Goal: Use online tool/utility: Use online tool/utility

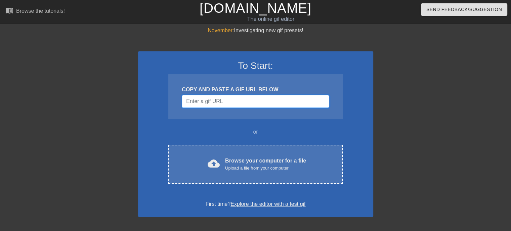
click at [241, 105] on input "Username" at bounding box center [255, 101] width 147 height 13
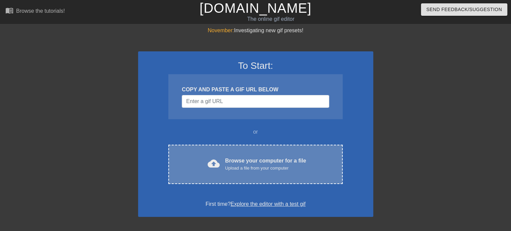
click at [261, 167] on div "Upload a file from your computer" at bounding box center [265, 168] width 81 height 7
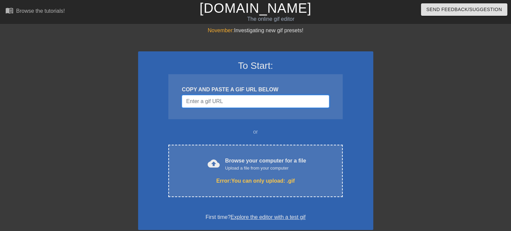
click at [204, 97] on input "Username" at bounding box center [255, 101] width 147 height 13
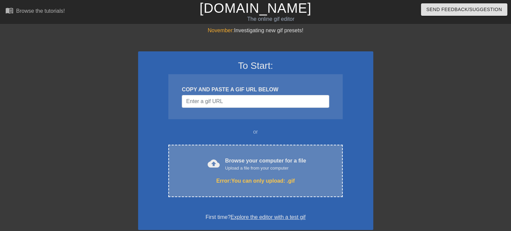
click at [244, 182] on div "Error: You can only upload: .gif" at bounding box center [255, 181] width 146 height 8
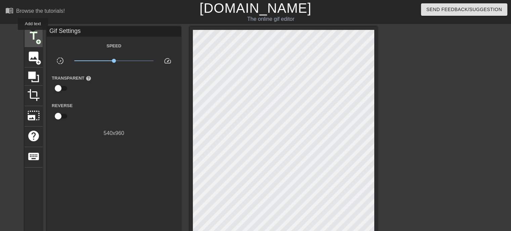
click at [33, 35] on span "title" at bounding box center [33, 36] width 13 height 13
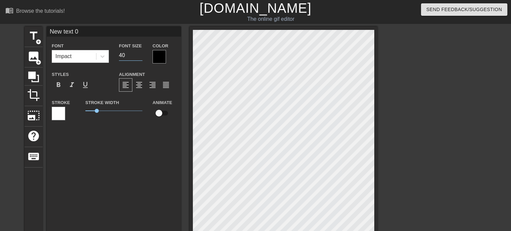
click at [139, 51] on input "40" at bounding box center [130, 55] width 23 height 11
click at [138, 54] on input "41" at bounding box center [130, 55] width 23 height 11
click at [138, 54] on input "42" at bounding box center [130, 55] width 23 height 11
click at [138, 54] on input "43" at bounding box center [130, 55] width 23 height 11
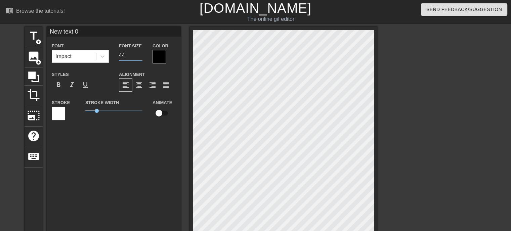
click at [138, 54] on input "44" at bounding box center [130, 55] width 23 height 11
click at [138, 54] on input "45" at bounding box center [130, 55] width 23 height 11
type input "46"
click at [138, 54] on input "46" at bounding box center [130, 55] width 23 height 11
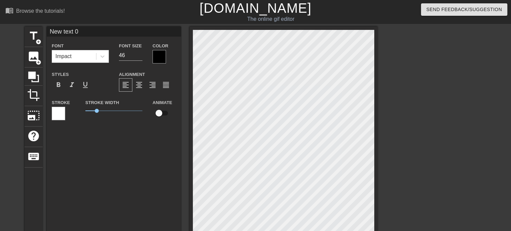
type input "New text"
type textarea "New text"
type input "New text"
type textarea "New text"
type input "New tex"
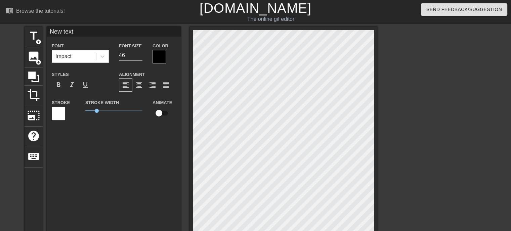
type textarea "New tex"
type input "New te"
type textarea "New te"
type input "New t"
type textarea "New t"
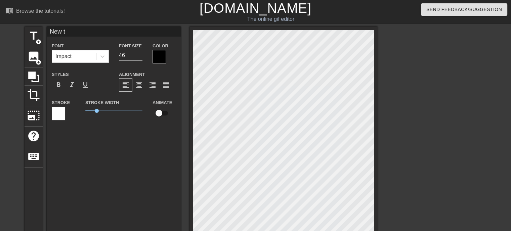
type input "New"
type textarea "New"
type input "New"
type textarea "New"
type input "Ne"
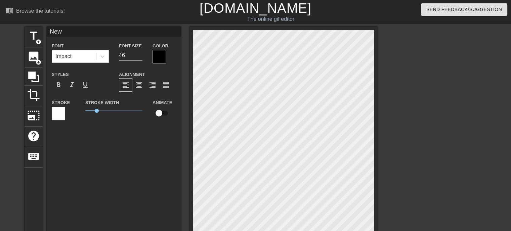
type textarea "Ne"
type input "N"
type textarea "N"
type input "N"
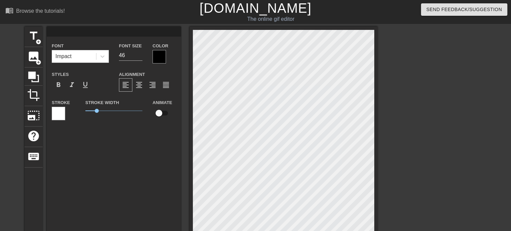
type textarea "N"
type input "NV"
type textarea "NV"
type input "NVO"
type textarea "NVO"
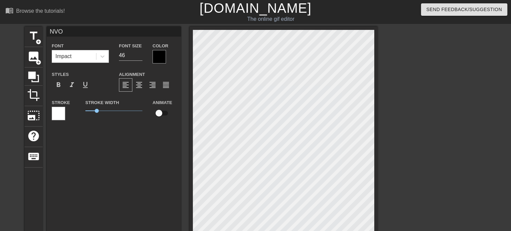
type input "NV"
type textarea "NV"
type input "N"
type textarea "N"
type input "NO"
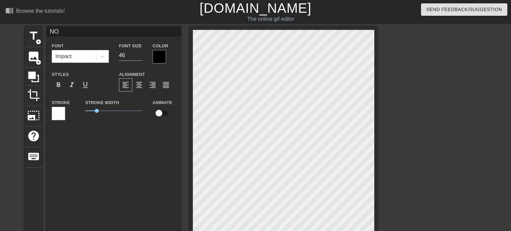
type textarea "NOV"
type input "NOVE"
type textarea "NOVE"
type input "NOVEM"
type textarea "NOVEM"
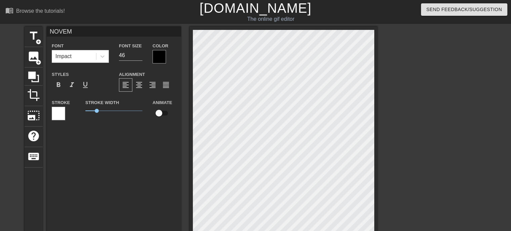
type input "NOVEMB"
type textarea "NOVEMB"
type input "NOVEMBE"
type textarea "NOVEMBE"
type input "NOVEMBER"
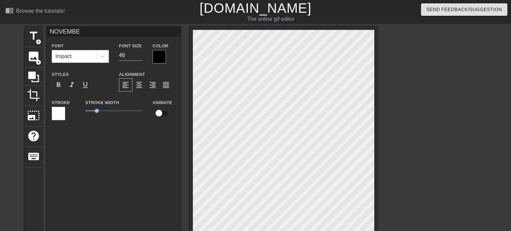
type textarea "NOVEMBER"
type input "NOVEMBER"
type textarea "NOVEMBER"
type input "NOVEMBER"
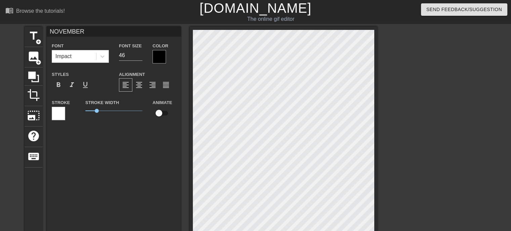
type textarea "NOVEMBER"
type input "NOVEMBER"
type textarea "NOVEMBER"
type input "NOVEMBERR"
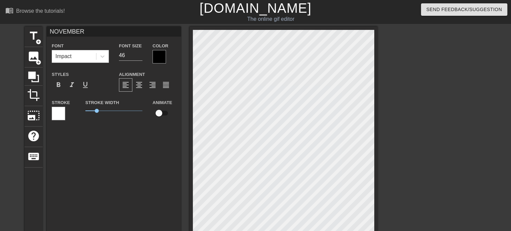
type textarea "NOVEMBER R"
type input "NOVEMBERRA"
type textarea "NOVEMBER RA"
type input "NOVEMBERRAI"
type textarea "NOVEMBER RAI"
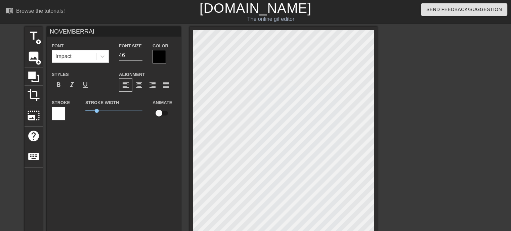
type input "NOVEMBERRAIN"
type textarea "NOVEMBER RAIN"
click at [139, 86] on span "format_align_center" at bounding box center [139, 85] width 8 height 8
type input "NOVEMBERRAIN"
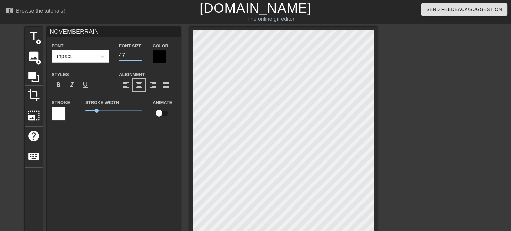
type input "47"
click at [139, 52] on input "47" at bounding box center [130, 55] width 23 height 11
type input "NOVEMBERRAIN"
type input "48"
type input "NOVEMBERRAIN"
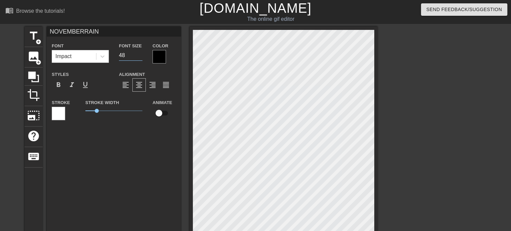
type input "49"
type input "NOVEMBERRAIN"
type input "50"
type input "NOVEMBERRAIN"
type input "51"
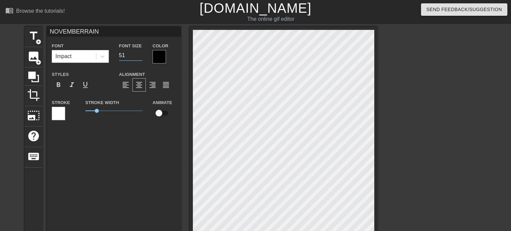
type input "NOVEMBERRAIN"
type input "52"
type input "NOVEMBERRAIN"
type input "54"
click at [139, 52] on input "54" at bounding box center [130, 55] width 23 height 11
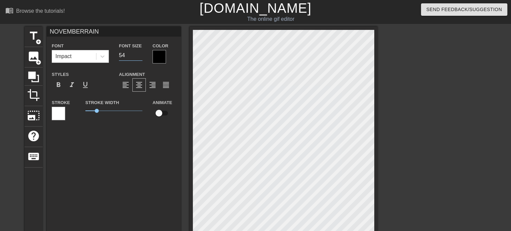
type input "NOVEMBERRAIN"
type input "55"
type input "NOVEMBERRAIN"
type input "56"
type input "NOVEMBERRAIN"
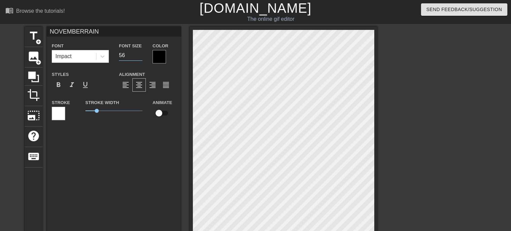
type input "57"
type input "NOVEMBERRAIN"
type input "58"
type input "NOVEMBERRAIN"
type input "59"
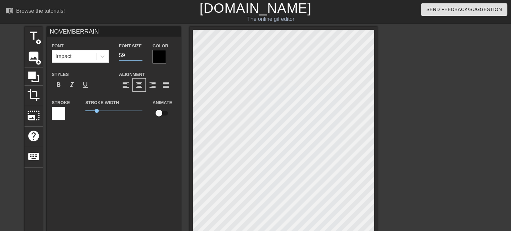
type input "NOVEMBERRAIN"
type input "60"
type input "NOVEMBERRAIN"
type input "61"
type input "NOVEMBERRAIN"
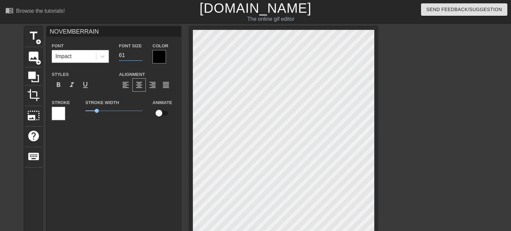
type input "62"
type input "NOVEMBERRAIN"
type input "63"
type input "NOVEMBERRAIN"
type input "64"
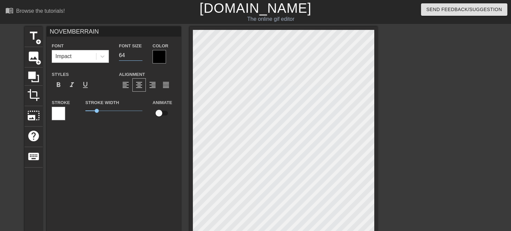
type input "NOVEMBERRAIN"
type input "65"
type input "NOVEMBERRAIN"
type input "66"
type input "NOVEMBERRAIN"
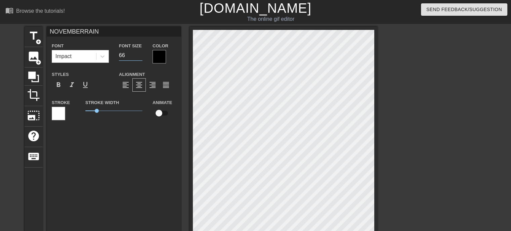
type input "67"
type input "NOVEMBERRAIN"
type input "68"
type input "NOVEMBERRAIN"
type input "69"
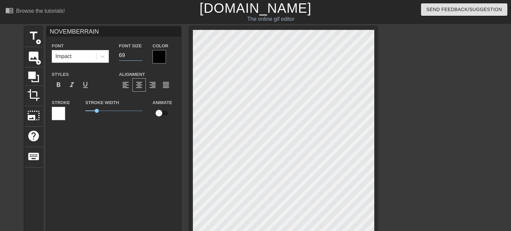
type input "NOVEMBERRAIN"
type input "70"
type input "NOVEMBERRAIN"
type input "71"
type input "NOVEMBERRAIN"
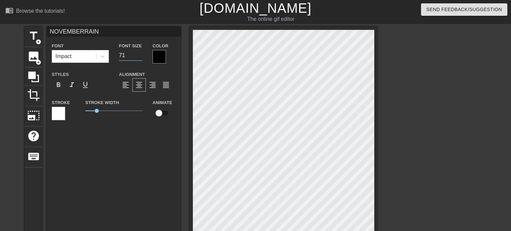
type input "72"
type input "NOVEMBERRAIN"
type input "73"
type input "NOVEMBERRAIN"
type input "74"
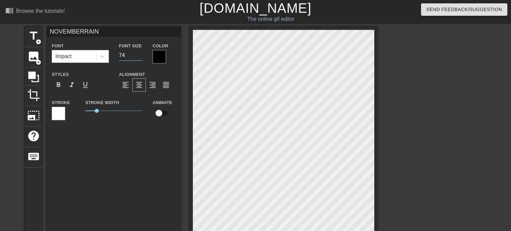
type input "NOVEMBERRAIN"
type input "75"
type input "NOVEMBERRAIN"
type input "76"
type input "NOVEMBERRAIN"
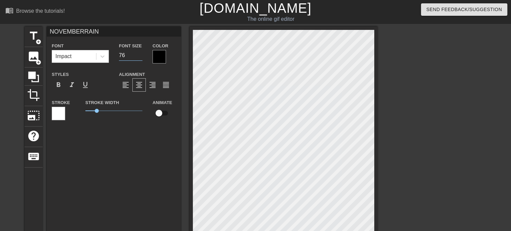
type input "77"
type input "NOVEMBERRAIN"
type input "78"
type input "NOVEMBERRAIN"
type input "79"
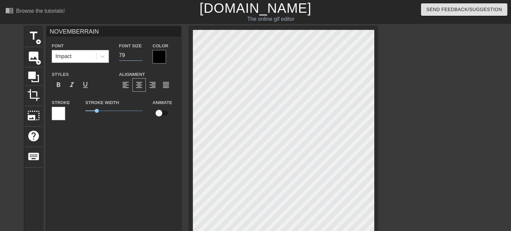
type input "NOVEMBERRAIN"
type input "80"
type input "NOVEMBERRAIN"
type input "81"
type input "NOVEMBERRAIN"
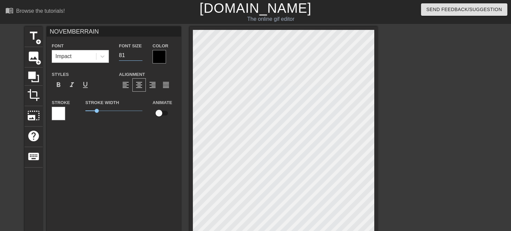
type input "82"
type input "NOVEMBERRAIN"
type input "83"
type input "NOVEMBERRAIN"
type input "84"
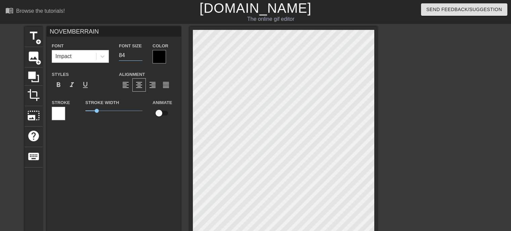
type input "NOVEMBERRAIN"
type input "85"
type input "NOVEMBERRAIN"
type input "86"
type input "NOVEMBERRAIN"
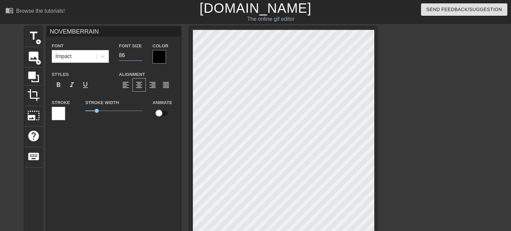
type input "87"
type input "NOVEMBERRAIN"
type input "88"
type input "NOVEMBERRAIN"
type input "89"
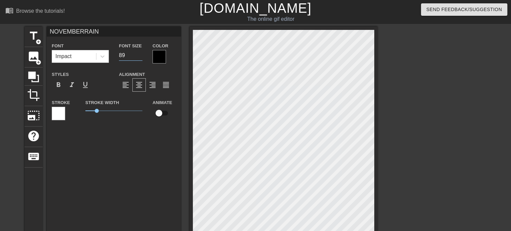
type input "NOVEMBERRAIN"
type input "90"
type input "NOVEMBERRAIN"
type input "91"
type input "NOVEMBERRAIN"
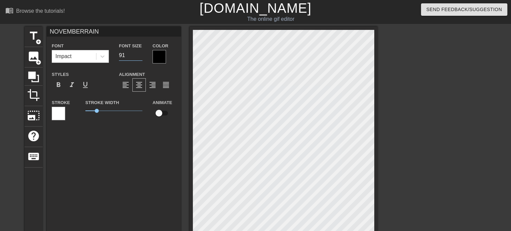
type input "92"
type input "NOVEMBERRAIN"
type input "93"
type input "NOVEMBERRAIN"
type input "94"
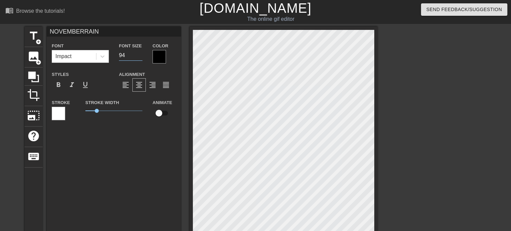
click at [139, 52] on input "94" at bounding box center [130, 55] width 23 height 11
click at [137, 57] on input "94" at bounding box center [130, 55] width 23 height 11
type input "NOVEMBERRAIN"
type input "93"
click at [138, 57] on input "93" at bounding box center [130, 55] width 23 height 11
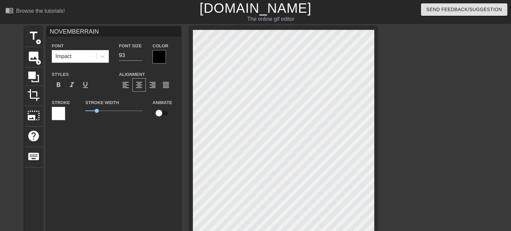
type input "NOVEMBERRAIN"
type input "92"
click at [140, 56] on input "92" at bounding box center [130, 55] width 23 height 11
type input "NOVEMBERRAIN"
type input "91"
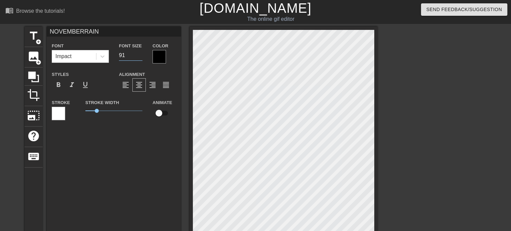
click at [140, 56] on input "91" at bounding box center [130, 55] width 23 height 11
type input "NOVEMBERRAIN"
type input "90"
click at [140, 56] on input "90" at bounding box center [130, 55] width 23 height 11
click at [162, 52] on div at bounding box center [158, 56] width 13 height 13
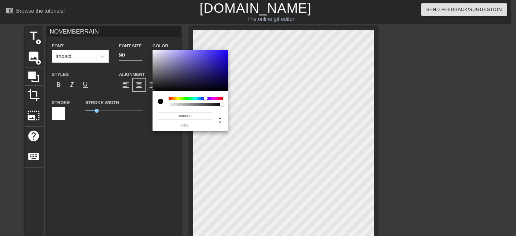
click at [205, 98] on div at bounding box center [195, 98] width 54 height 3
type input "NOVEMBERRAIN"
type input "#1B1172"
type input "NOVEMBERRAIN"
type input "#1C1276"
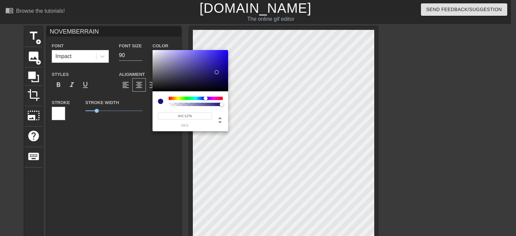
type input "NOVEMBERRAIN"
type input "#23178D"
type input "NOVEMBERRAIN"
type input "#261A95"
type input "NOVEMBERRAIN"
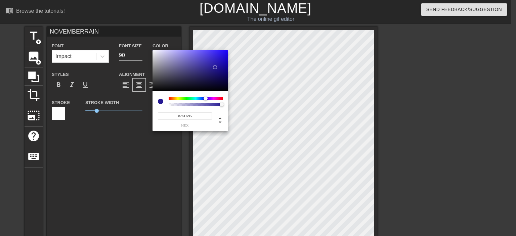
type input "#251993"
type input "NOVEMBERRAIN"
type input "#1E1387"
type input "NOVEMBERRAIN"
type input "#1A0F7F"
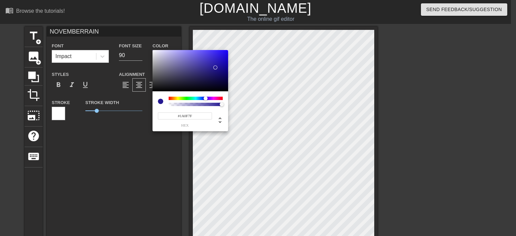
type input "NOVEMBERRAIN"
type input "#180E76"
type input "NOVEMBERRAIN"
type input "#160C74"
type input "NOVEMBERRAIN"
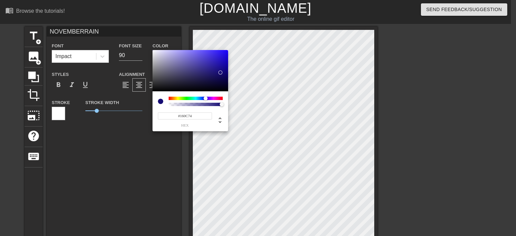
type input "#180E74"
type input "NOVEMBERRAIN"
type input "#191074"
type input "NOVEMBERRAIN"
type input "#1A1172"
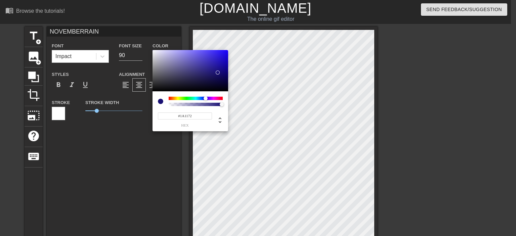
type input "NOVEMBERRAIN"
type input "#1C146E"
type input "NOVEMBERRAIN"
type input "#20186E"
type input "NOVEMBERRAIN"
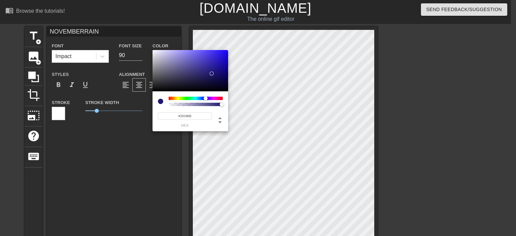
type input "#241D6E"
type input "NOVEMBERRAIN"
type input "#261F6E"
type input "NOVEMBERRAIN"
type input "#271F70"
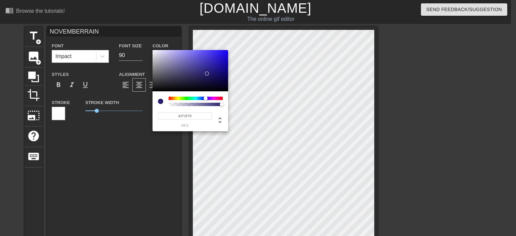
type input "NOVEMBERRAIN"
type input "#29207D"
type input "NOVEMBERRAIN"
type input "#261B89"
type input "NOVEMBERRAIN"
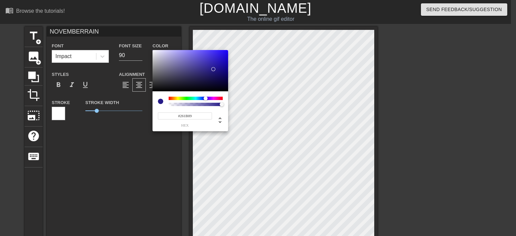
type input "#271C8B"
type input "NOVEMBERRAIN"
drag, startPoint x: 216, startPoint y: 73, endPoint x: 219, endPoint y: 67, distance: 6.2
click at [219, 67] on div at bounding box center [190, 71] width 76 height 42
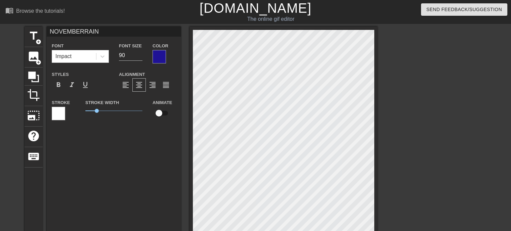
click at [447, 81] on div at bounding box center [435, 127] width 101 height 201
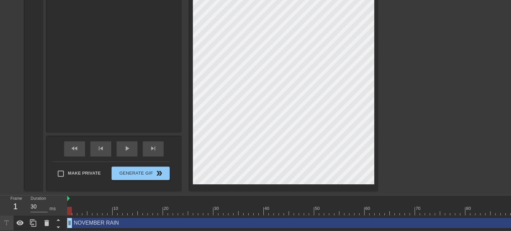
scroll to position [173, 0]
click at [132, 136] on div "fast_rewind skip_previous play_arrow skip_next" at bounding box center [113, 148] width 109 height 25
click at [129, 144] on span "play_arrow" at bounding box center [127, 148] width 8 height 8
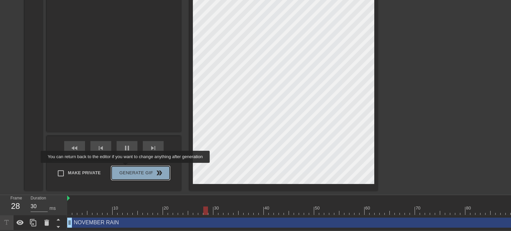
click at [126, 169] on span "Generate Gif double_arrow" at bounding box center [140, 173] width 53 height 8
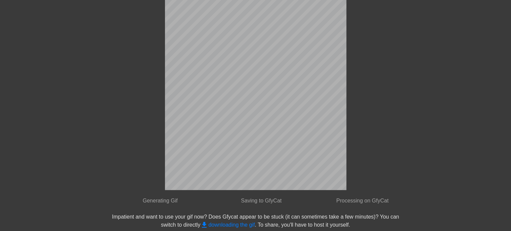
scroll to position [0, 0]
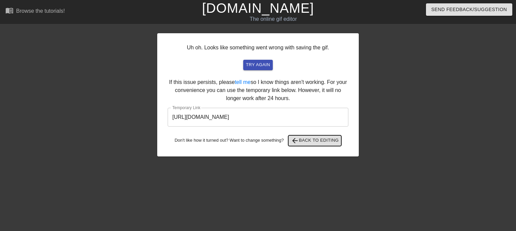
click at [314, 140] on span "arrow_back Back to Editing" at bounding box center [315, 141] width 48 height 8
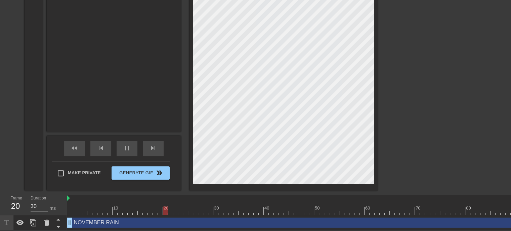
scroll to position [173, 0]
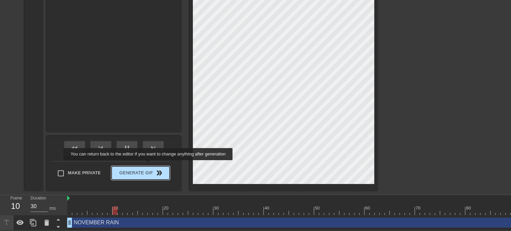
click at [149, 169] on span "Generate Gif double_arrow" at bounding box center [140, 173] width 53 height 8
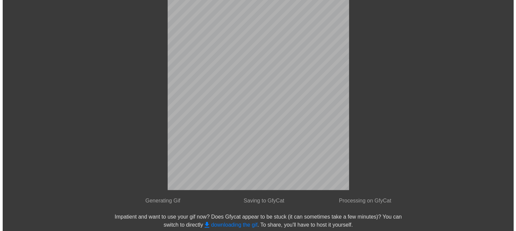
scroll to position [0, 0]
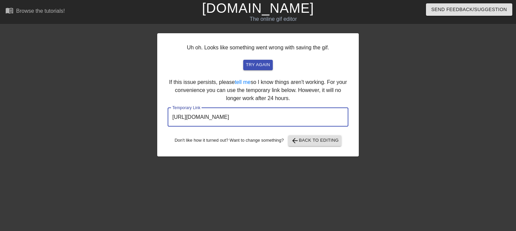
drag, startPoint x: 332, startPoint y: 119, endPoint x: 152, endPoint y: 125, distance: 180.0
click at [152, 125] on div "Uh oh. Looks like something went wrong with saving the gif. try again If this i…" at bounding box center [258, 127] width 516 height 201
